Goal: Task Accomplishment & Management: Use online tool/utility

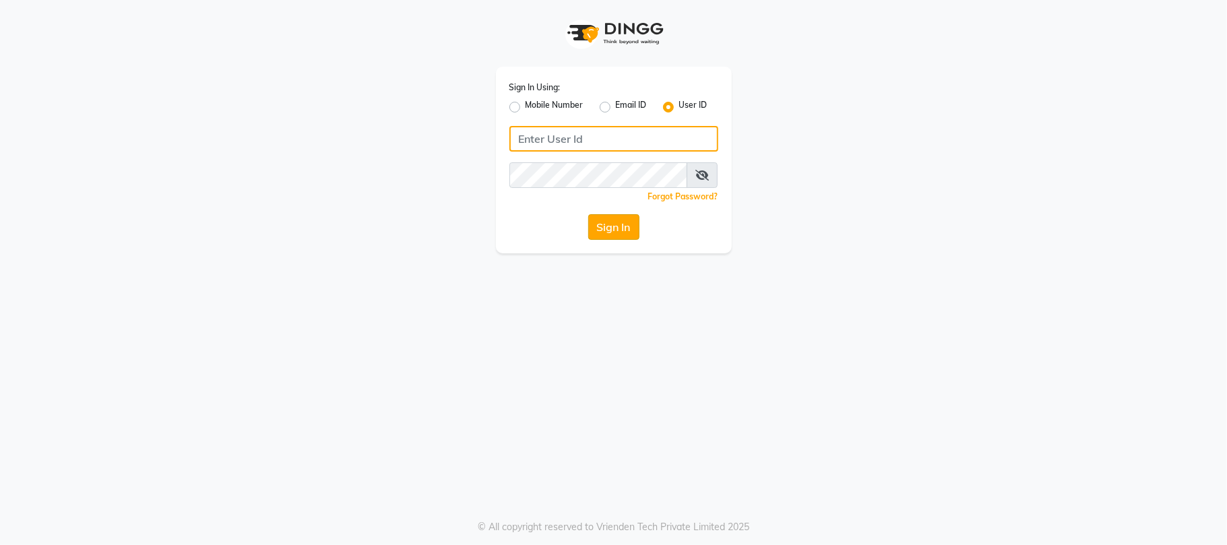
type input "simran"
click at [613, 238] on button "Sign In" at bounding box center [613, 227] width 51 height 26
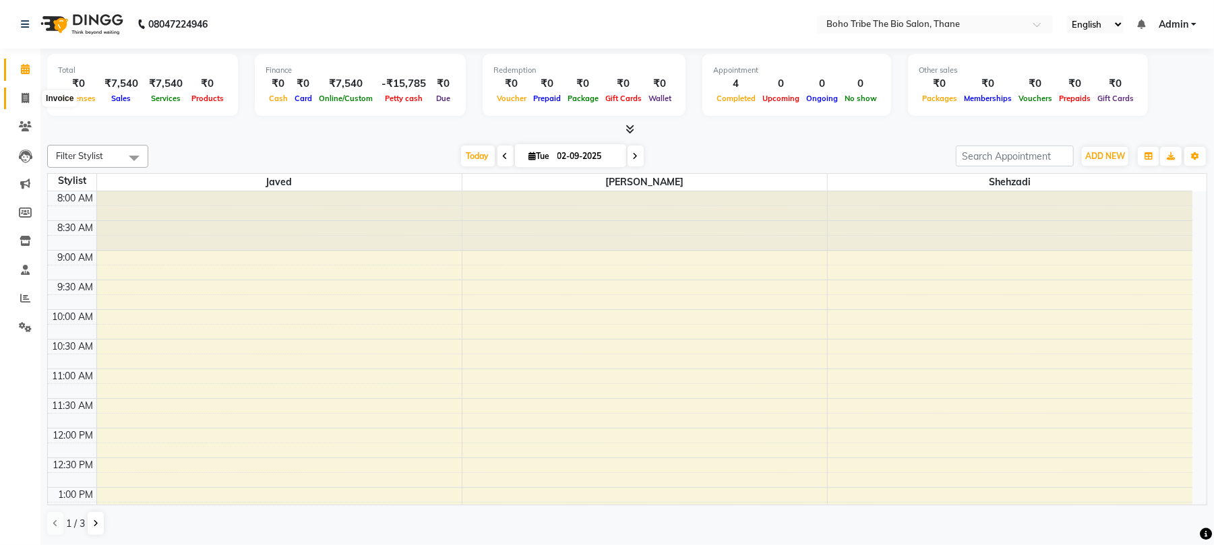
click at [28, 97] on icon at bounding box center [25, 98] width 7 height 10
select select "service"
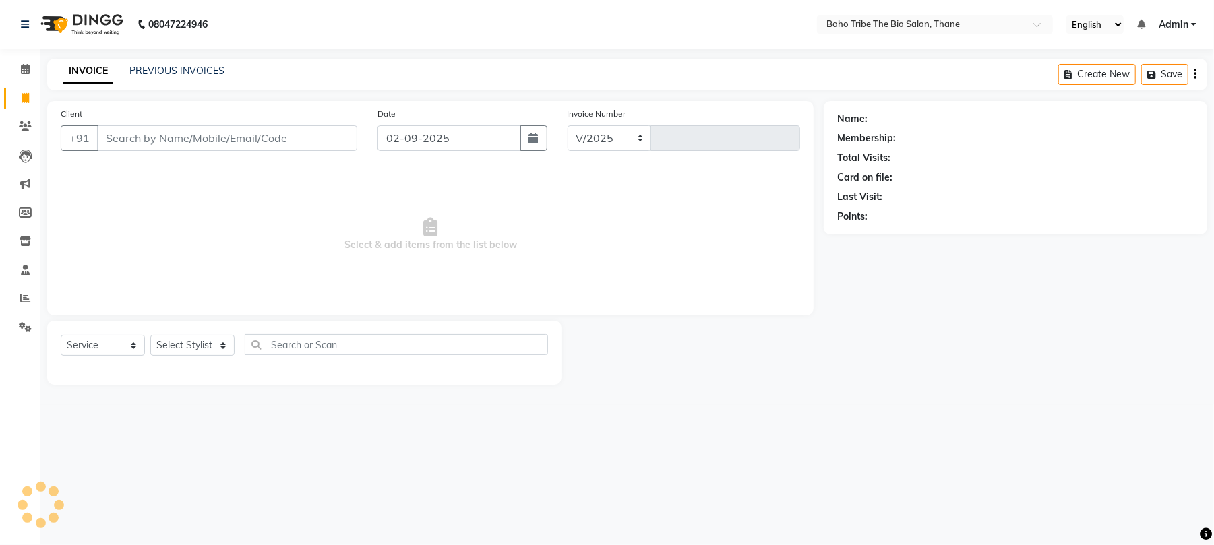
select select "7406"
type input "0524"
click at [252, 150] on input "Client" at bounding box center [229, 138] width 264 height 26
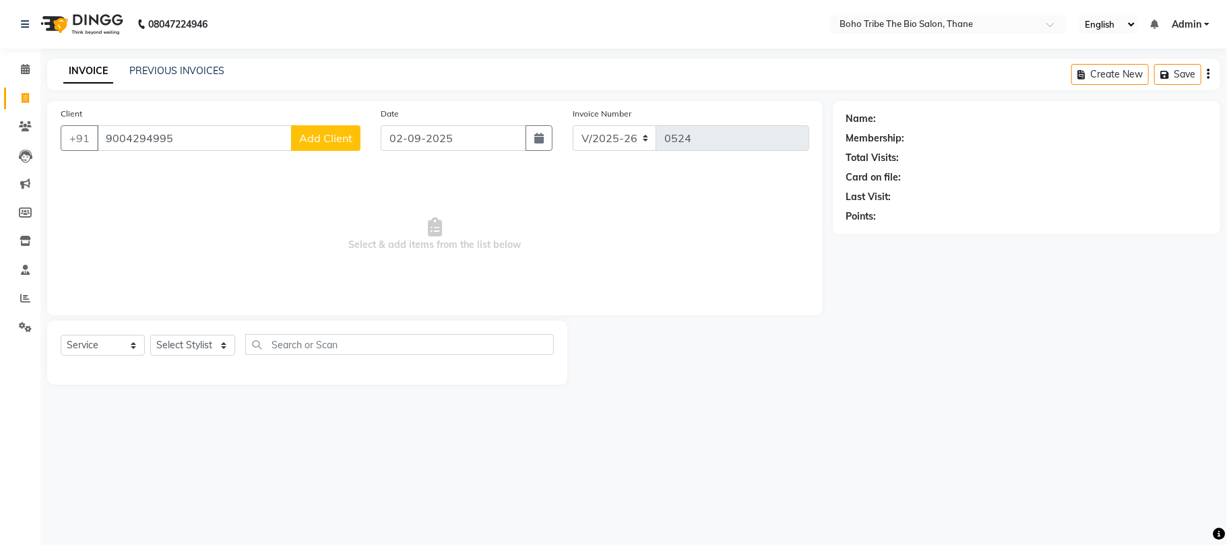
type input "9004294995"
click at [316, 140] on span "Add Client" at bounding box center [325, 137] width 53 height 13
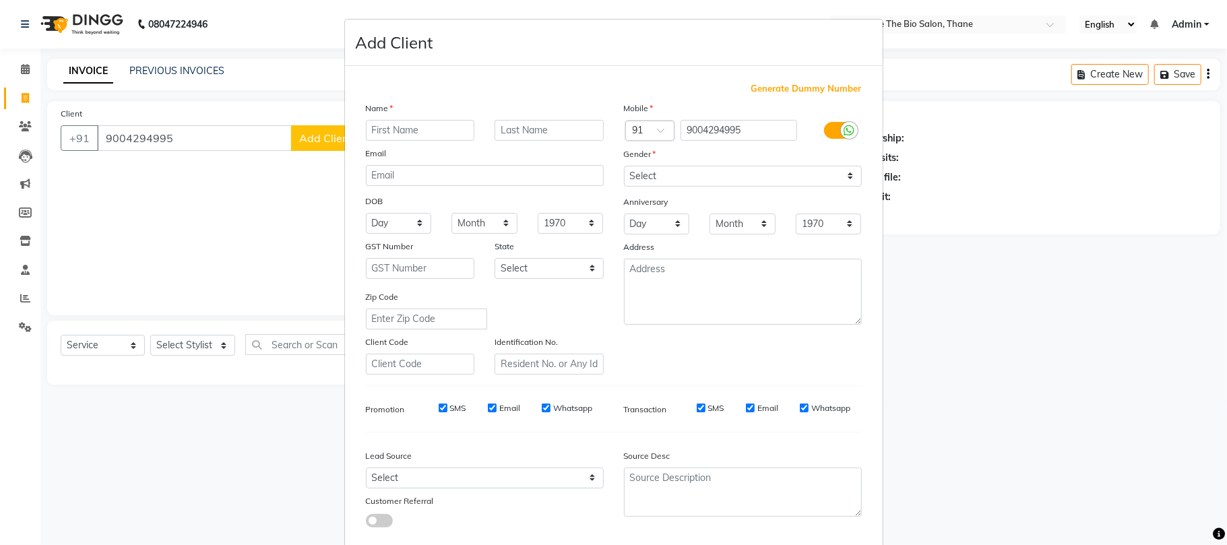
click at [414, 129] on input "text" at bounding box center [420, 130] width 109 height 21
type input "[PERSON_NAME]"
click at [638, 173] on select "Select [DEMOGRAPHIC_DATA] [DEMOGRAPHIC_DATA] Other Prefer Not To Say" at bounding box center [743, 176] width 238 height 21
select select "[DEMOGRAPHIC_DATA]"
click at [624, 166] on select "Select [DEMOGRAPHIC_DATA] [DEMOGRAPHIC_DATA] Other Prefer Not To Say" at bounding box center [743, 176] width 238 height 21
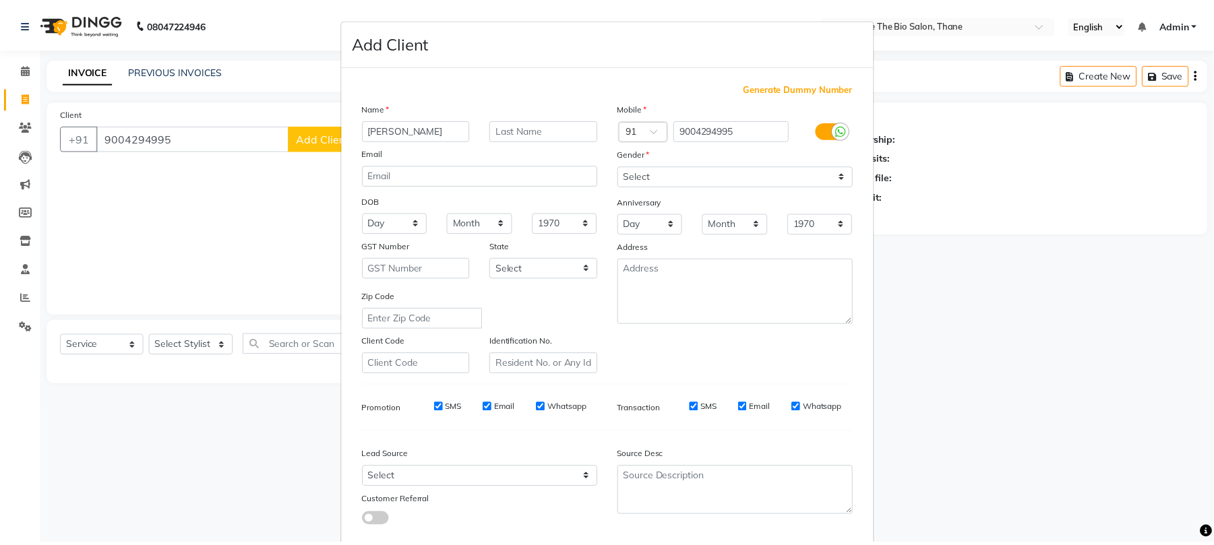
scroll to position [73, 0]
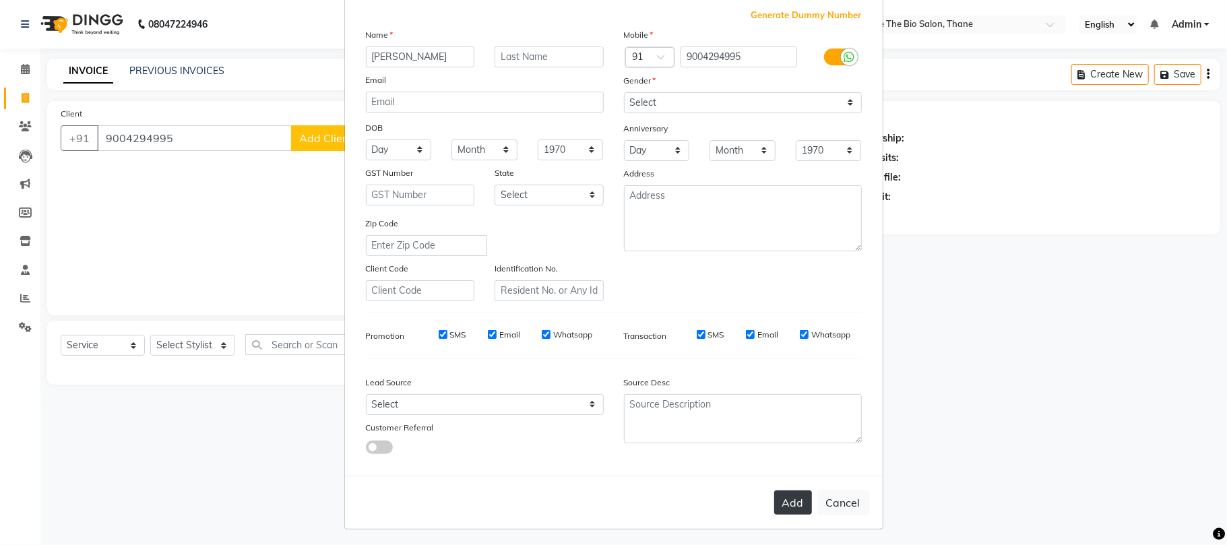
click at [794, 491] on button "Add" at bounding box center [793, 503] width 38 height 24
select select
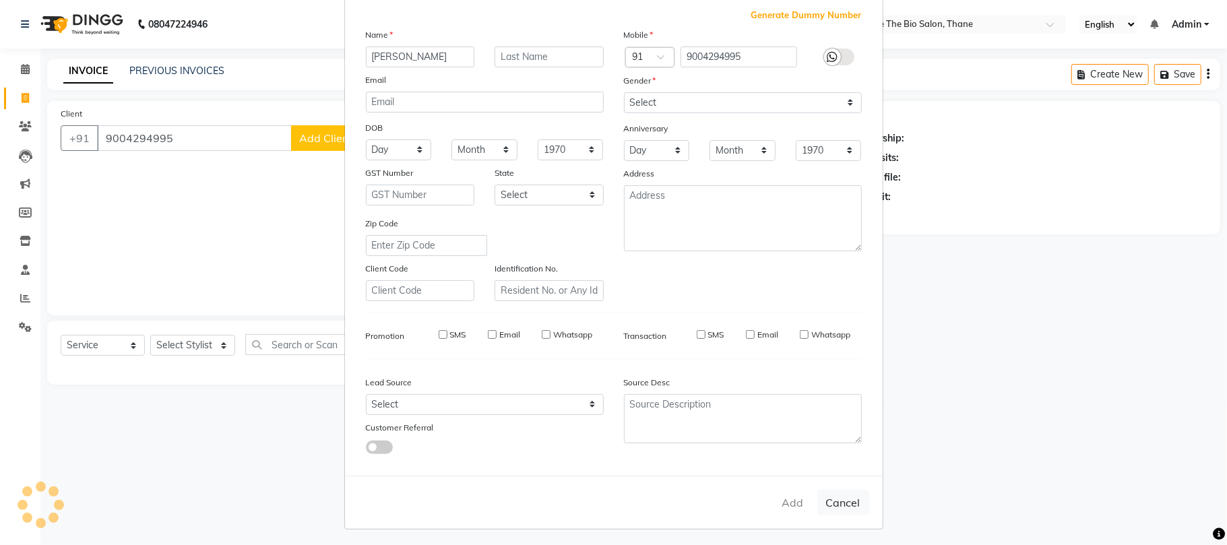
select select
checkbox input "false"
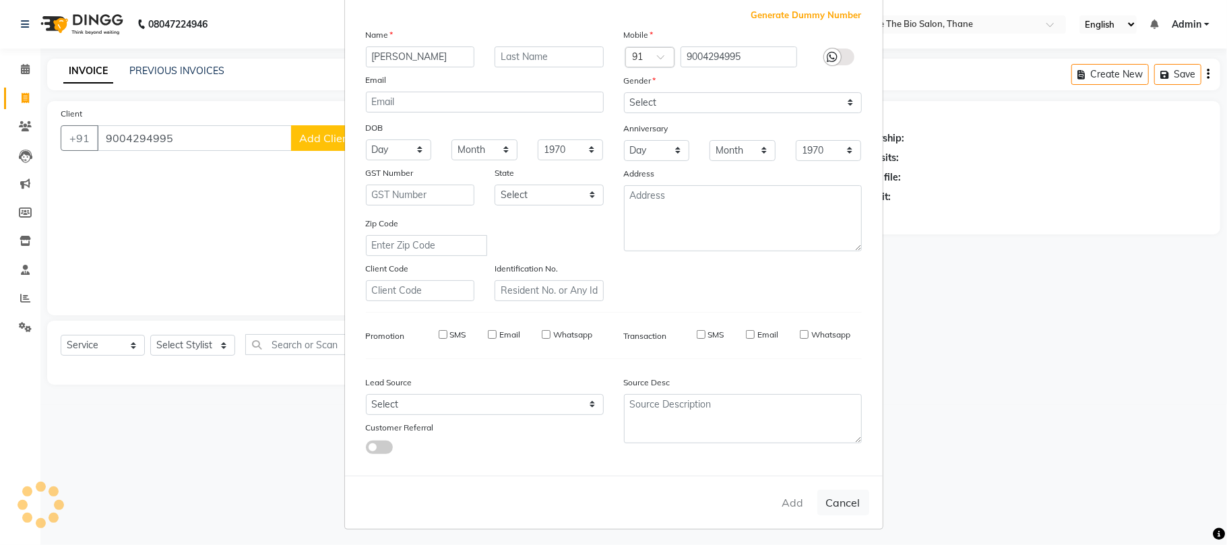
checkbox input "false"
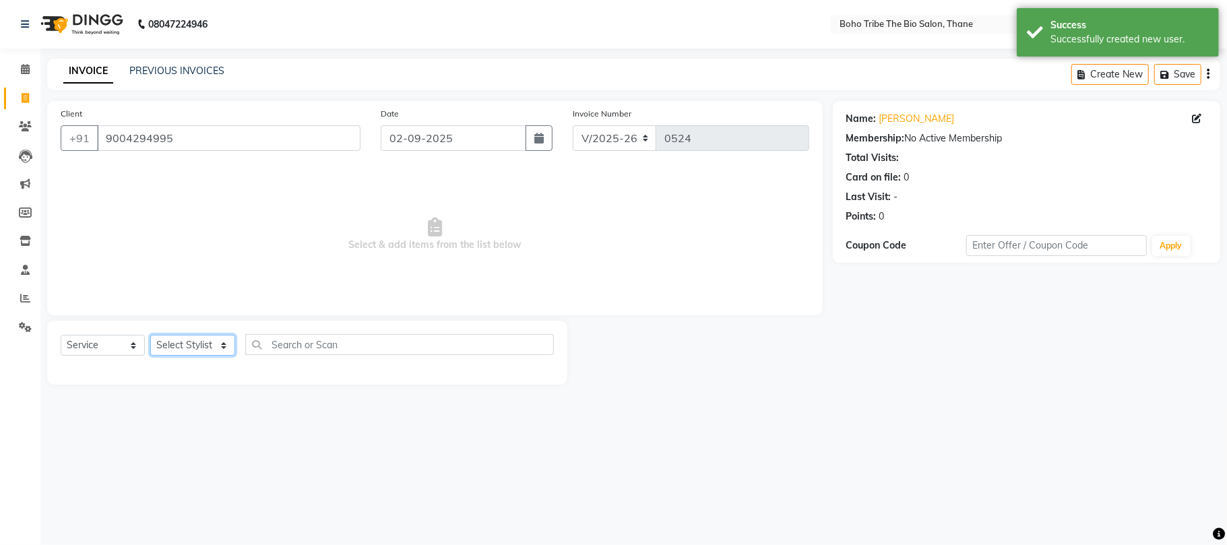
click at [179, 351] on select "Select Stylist [PERSON_NAME] [PERSON_NAME] [PERSON_NAME] [PERSON_NAME] Kuril [P…" at bounding box center [192, 345] width 85 height 21
select select "68789"
click at [150, 335] on select "Select Stylist [PERSON_NAME] [PERSON_NAME] [PERSON_NAME] [PERSON_NAME] Kuril [P…" at bounding box center [192, 345] width 85 height 21
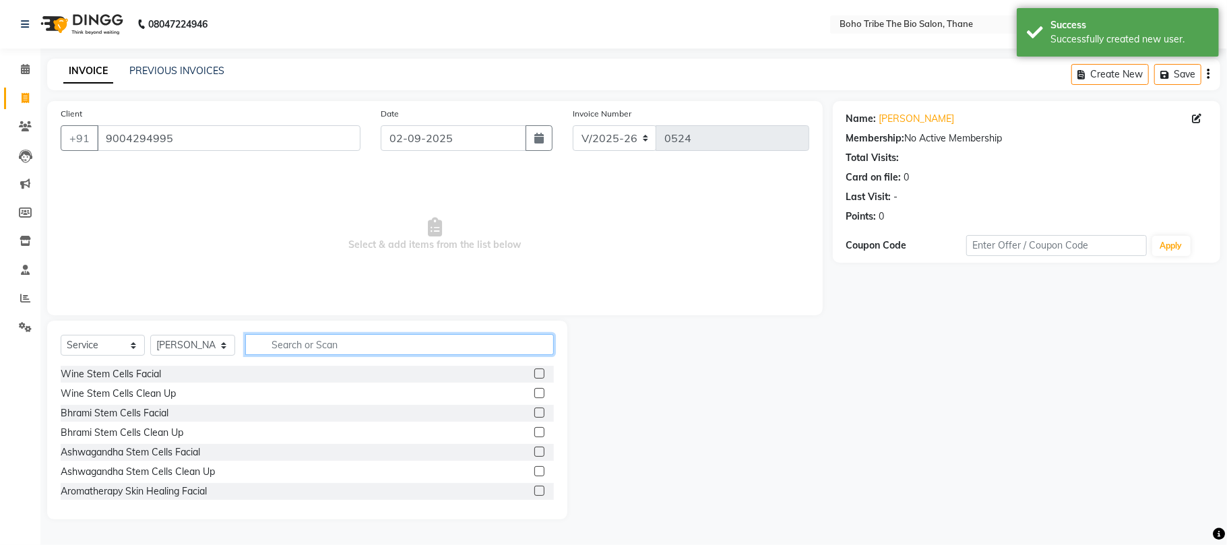
click at [337, 338] on input "text" at bounding box center [399, 344] width 309 height 21
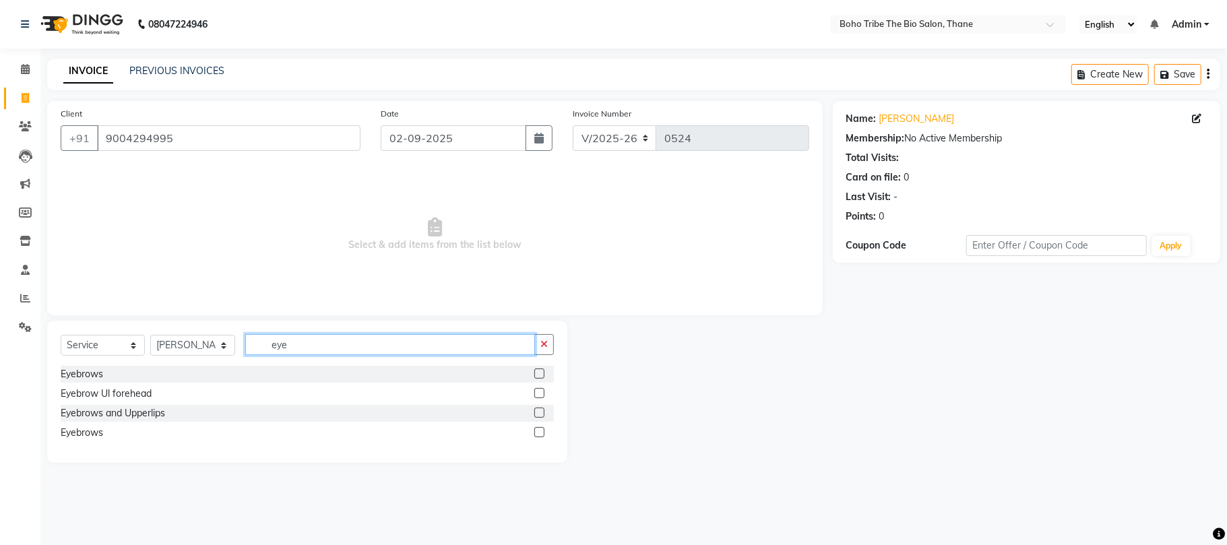
type input "eye"
click at [543, 370] on label at bounding box center [539, 374] width 10 height 10
click at [543, 370] on input "checkbox" at bounding box center [538, 374] width 9 height 9
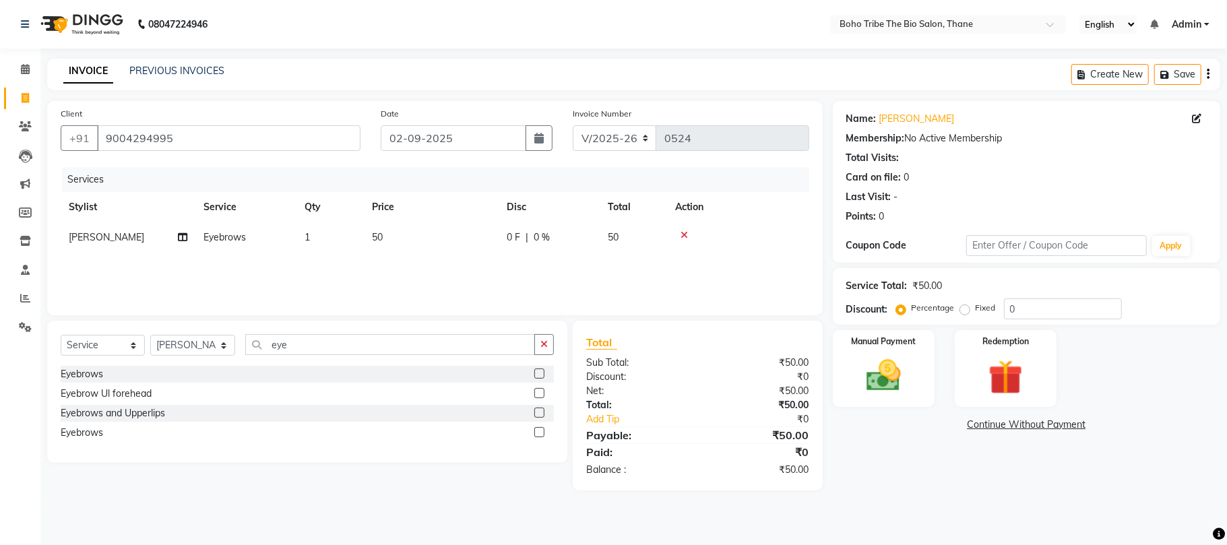
click at [543, 370] on label at bounding box center [539, 374] width 10 height 10
click at [543, 370] on input "checkbox" at bounding box center [538, 374] width 9 height 9
checkbox input "false"
click at [888, 384] on img at bounding box center [884, 376] width 59 height 42
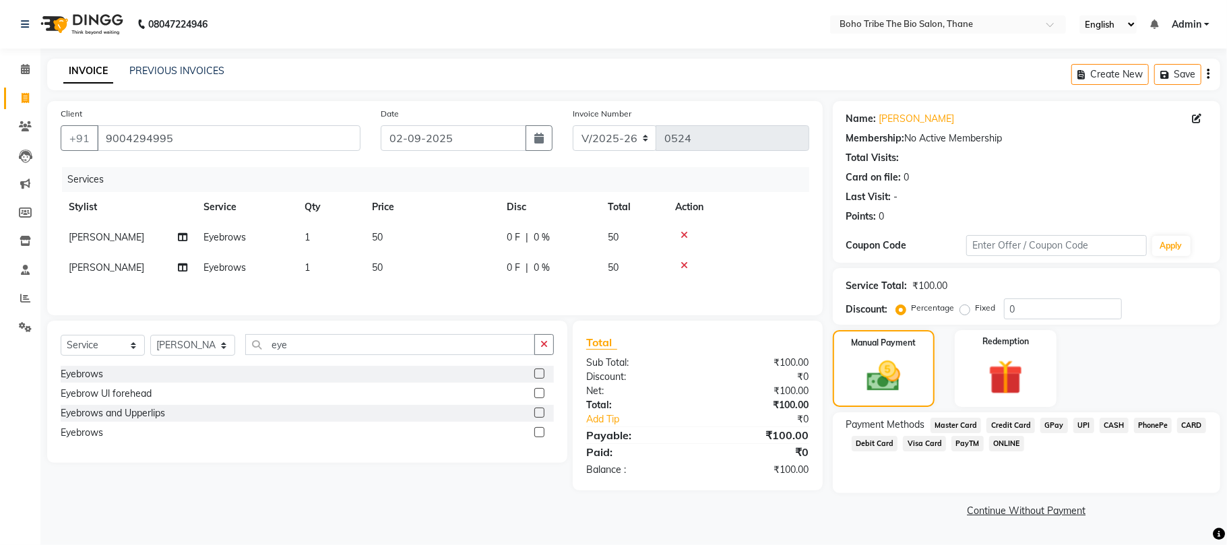
click at [1227, 502] on div "Name: [PERSON_NAME] Membership: No Active Membership Total Visits: Card on file…" at bounding box center [1032, 311] width 398 height 420
click at [1047, 410] on div "Name: [PERSON_NAME] Membership: No Active Membership Total Visits: Card on file…" at bounding box center [1032, 311] width 398 height 420
click at [1052, 423] on span "GPay" at bounding box center [1055, 426] width 28 height 16
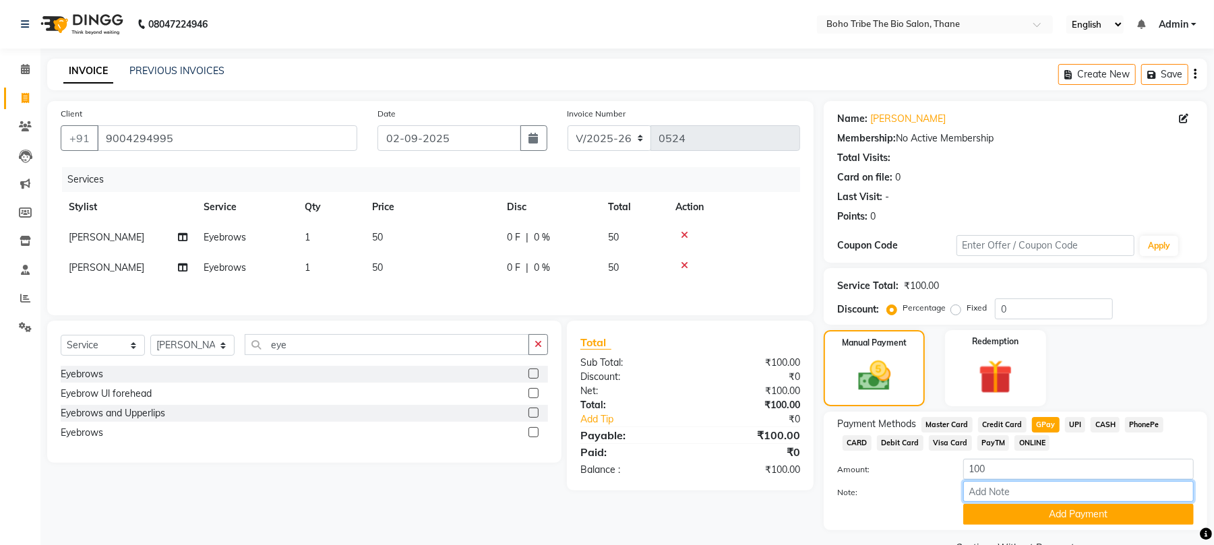
click at [1037, 489] on input "Note:" at bounding box center [1078, 491] width 230 height 21
type input "Thanks For Choosing Boho Tribe the Bio salon"
click at [1047, 519] on button "Add Payment" at bounding box center [1078, 514] width 230 height 21
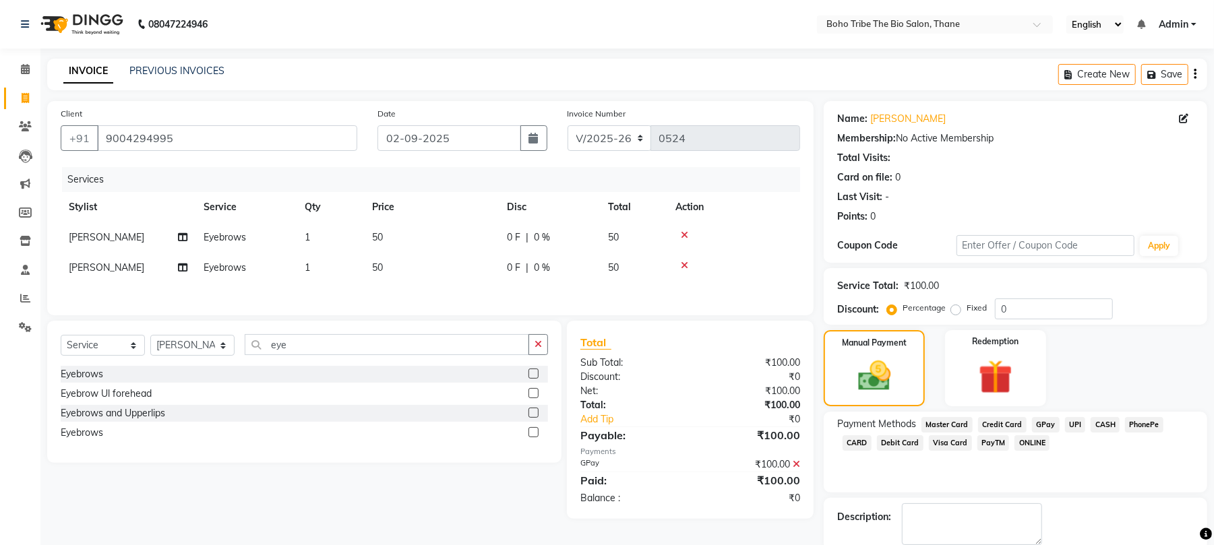
scroll to position [73, 0]
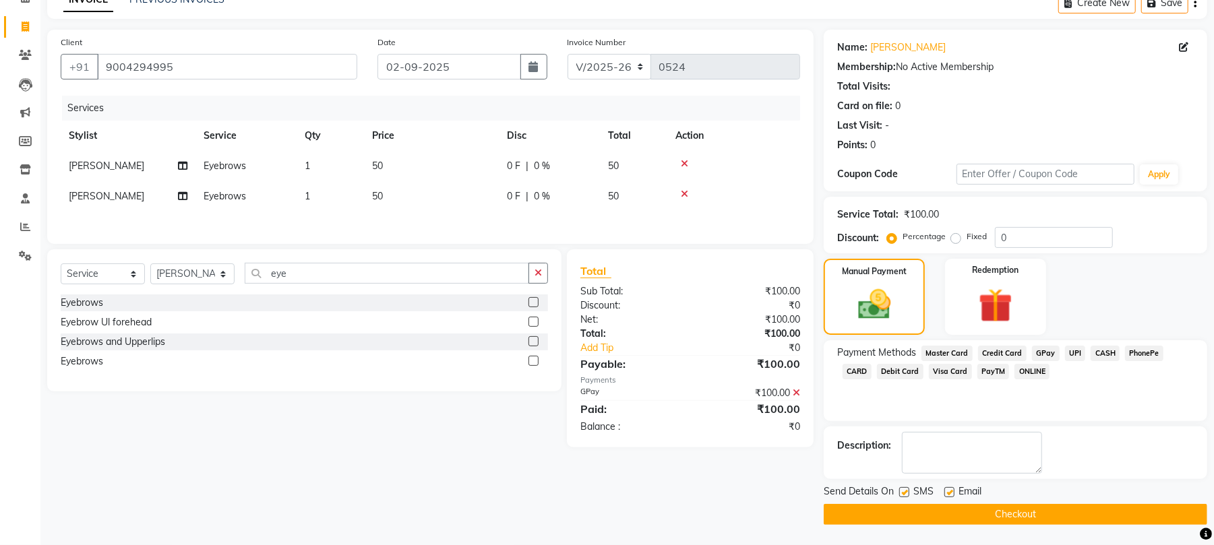
click at [1119, 505] on button "Checkout" at bounding box center [1015, 514] width 383 height 21
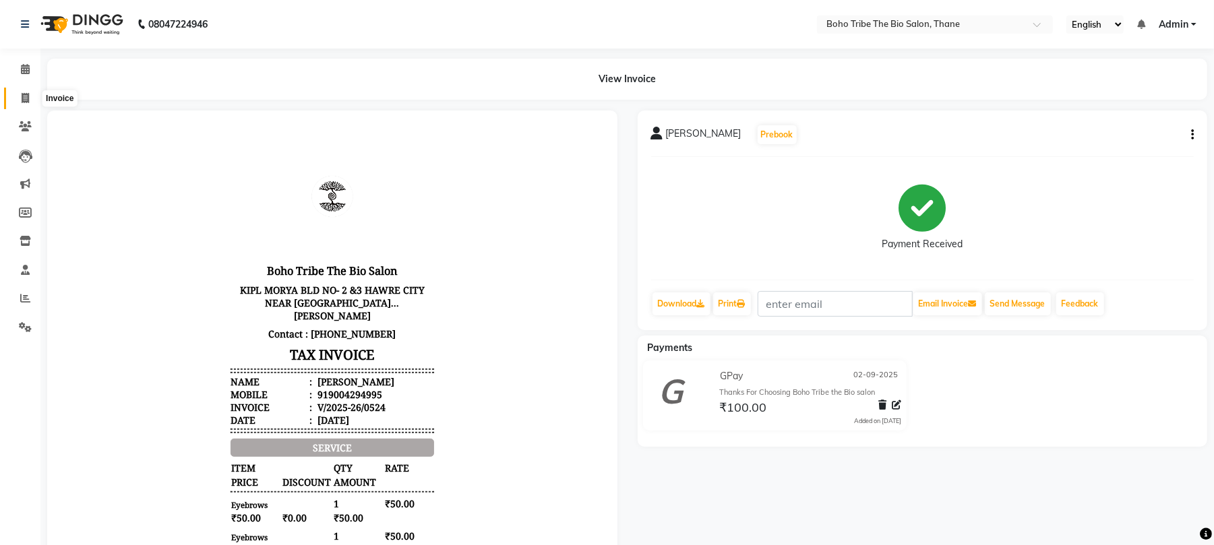
click at [23, 98] on icon at bounding box center [25, 98] width 7 height 10
select select "7406"
select select "service"
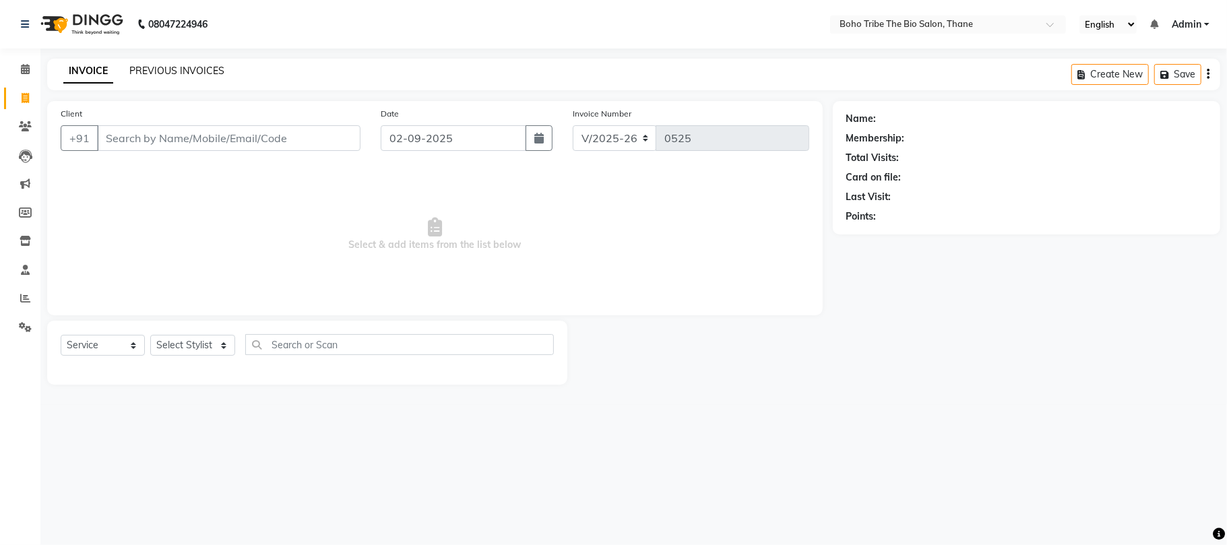
click at [165, 67] on link "PREVIOUS INVOICES" at bounding box center [176, 71] width 95 height 12
